Goal: Task Accomplishment & Management: Complete application form

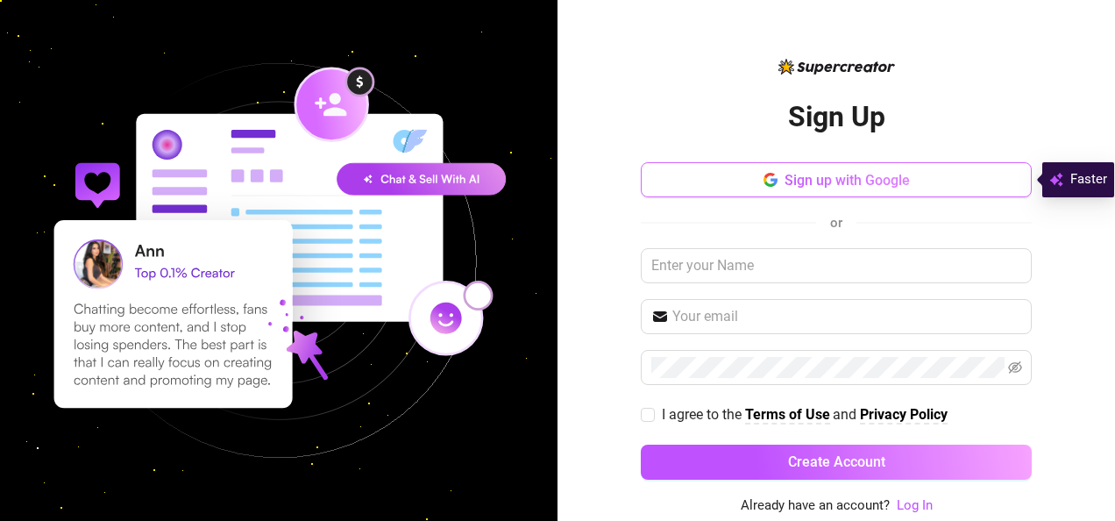
click at [975, 177] on button "Sign up with Google" at bounding box center [836, 179] width 391 height 35
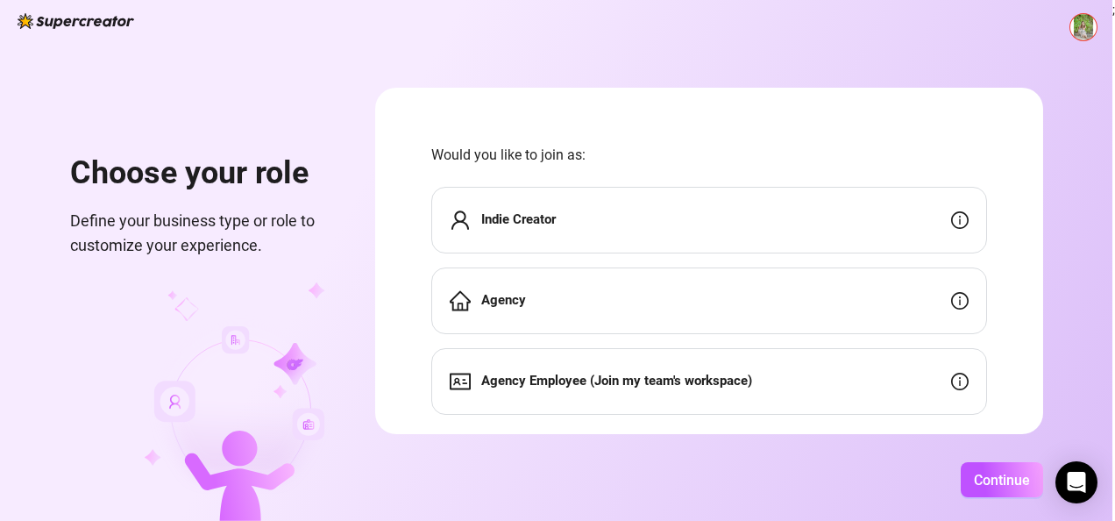
click at [866, 220] on div "Indie Creator" at bounding box center [709, 220] width 556 height 67
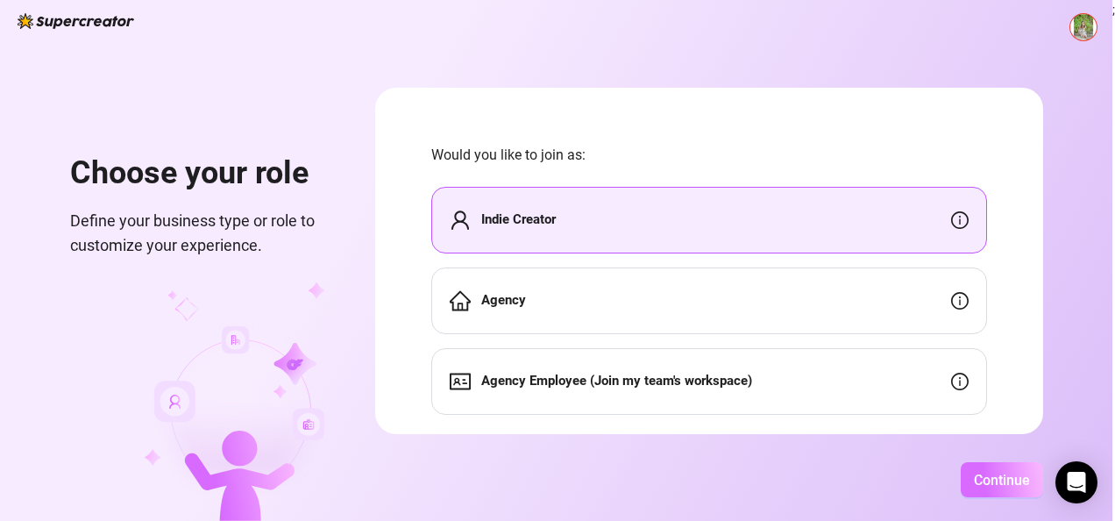
click at [1006, 471] on span "Continue" at bounding box center [1002, 479] width 56 height 17
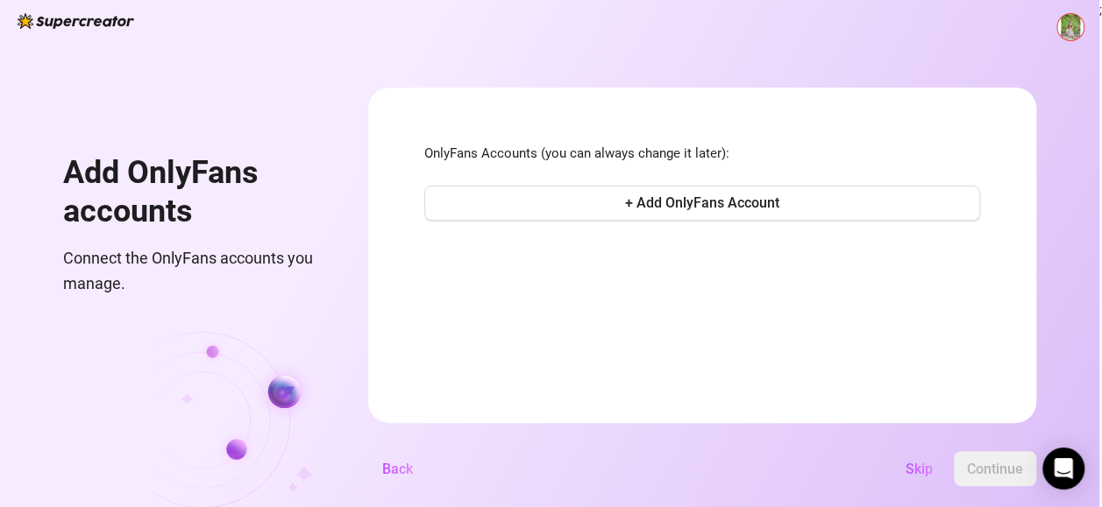
click at [1069, 28] on img at bounding box center [1070, 27] width 26 height 26
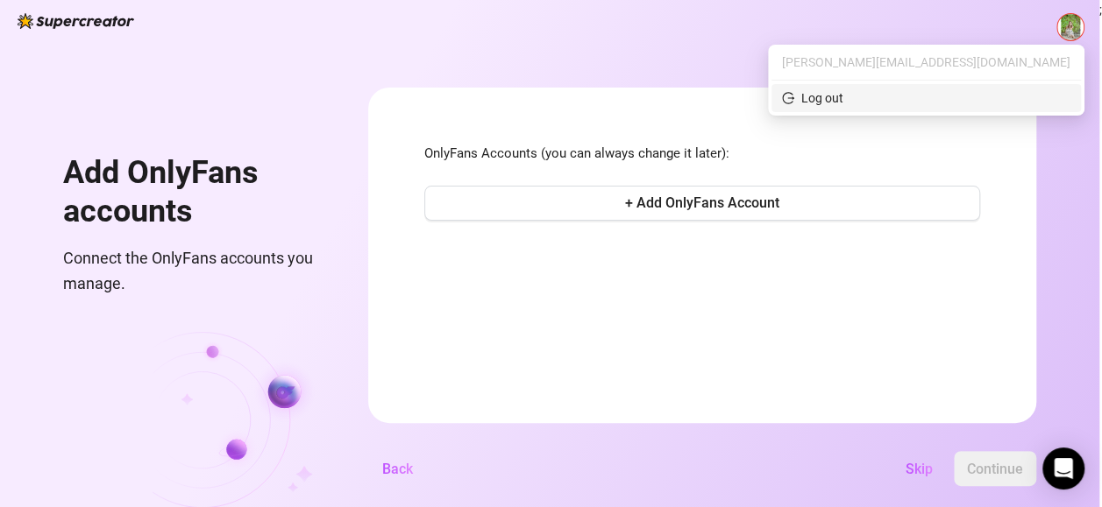
click at [843, 96] on div "Log out" at bounding box center [822, 98] width 42 height 19
